Goal: Task Accomplishment & Management: Use online tool/utility

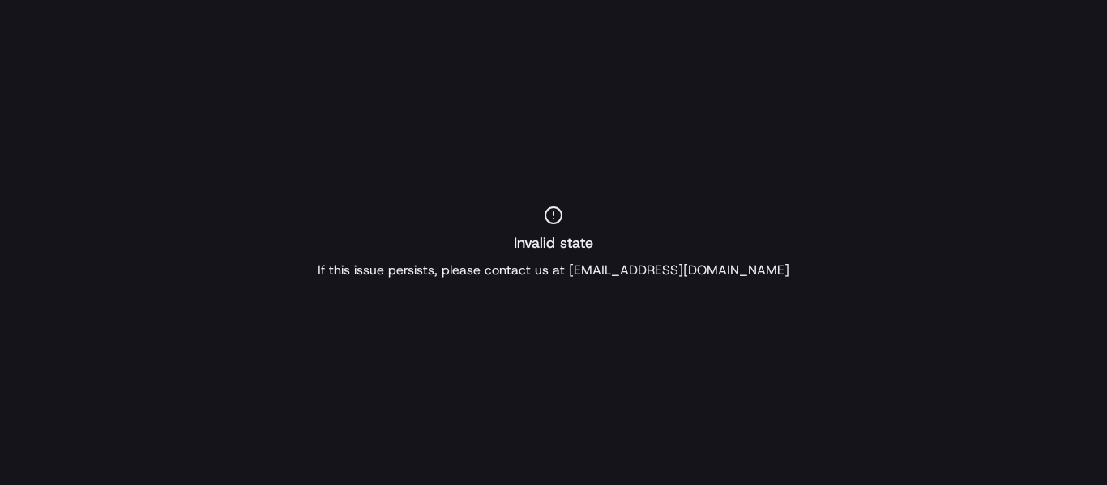
click at [453, 104] on div "Invalid state If this issue persists, please contact us at support@usenash.com" at bounding box center [553, 242] width 1107 height 485
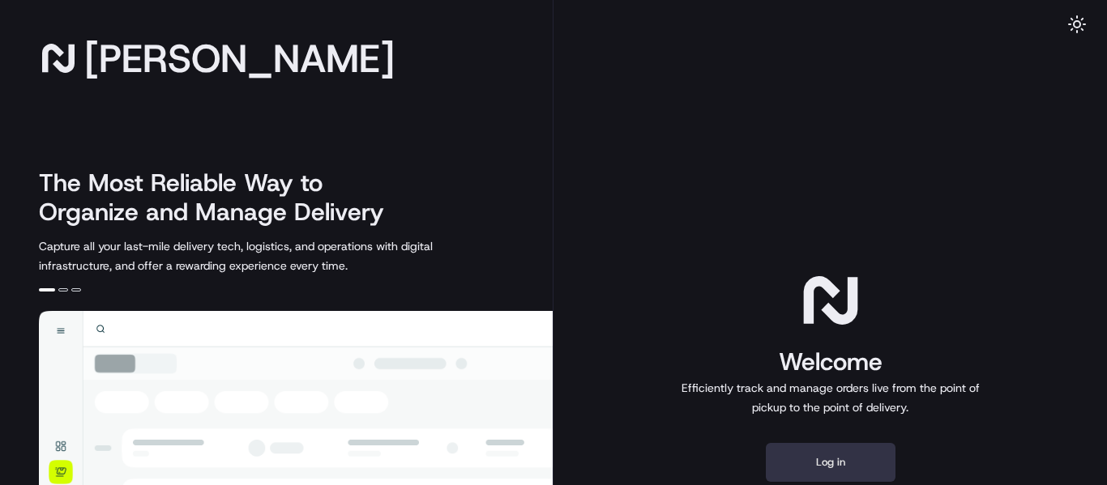
click at [816, 476] on button "Log in" at bounding box center [831, 462] width 130 height 39
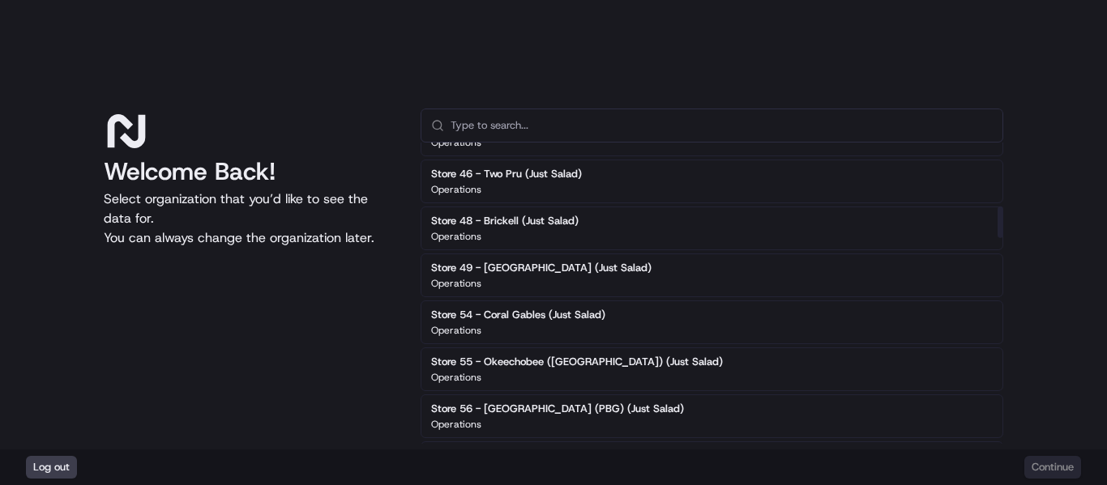
scroll to position [648, 0]
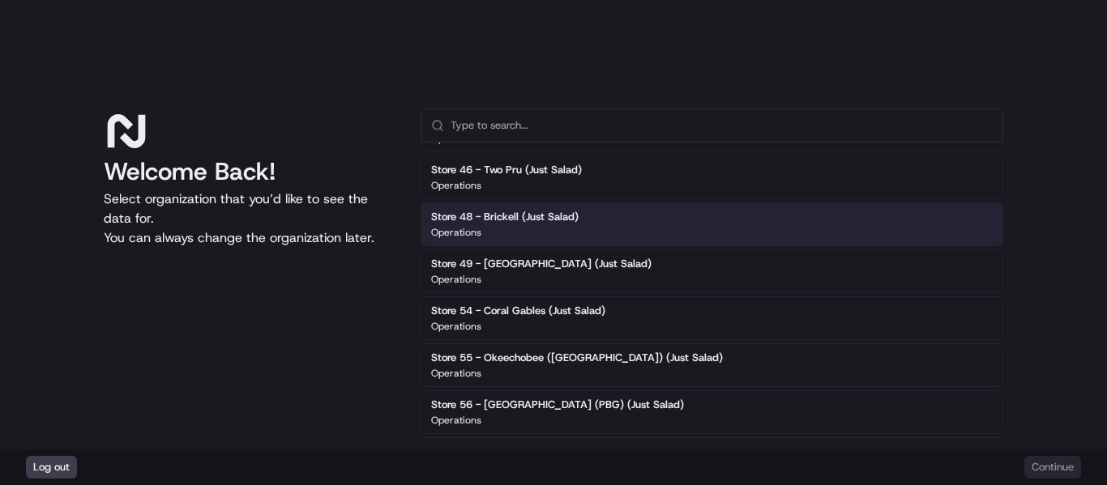
click at [603, 233] on div "Store 48 - Brickell (Just Salad) Operations" at bounding box center [712, 225] width 583 height 44
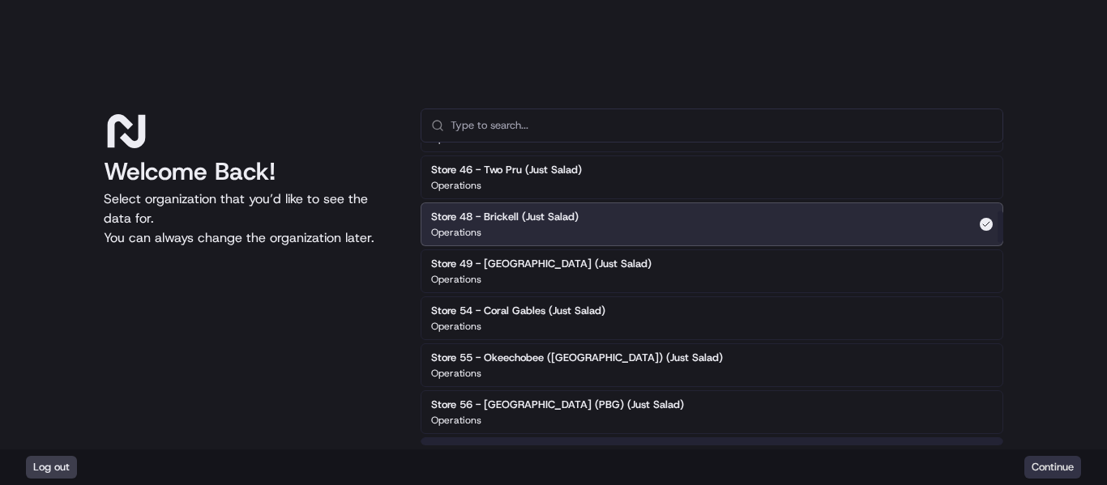
click at [1058, 459] on button "Continue" at bounding box center [1052, 467] width 57 height 23
